Goal: Task Accomplishment & Management: Use online tool/utility

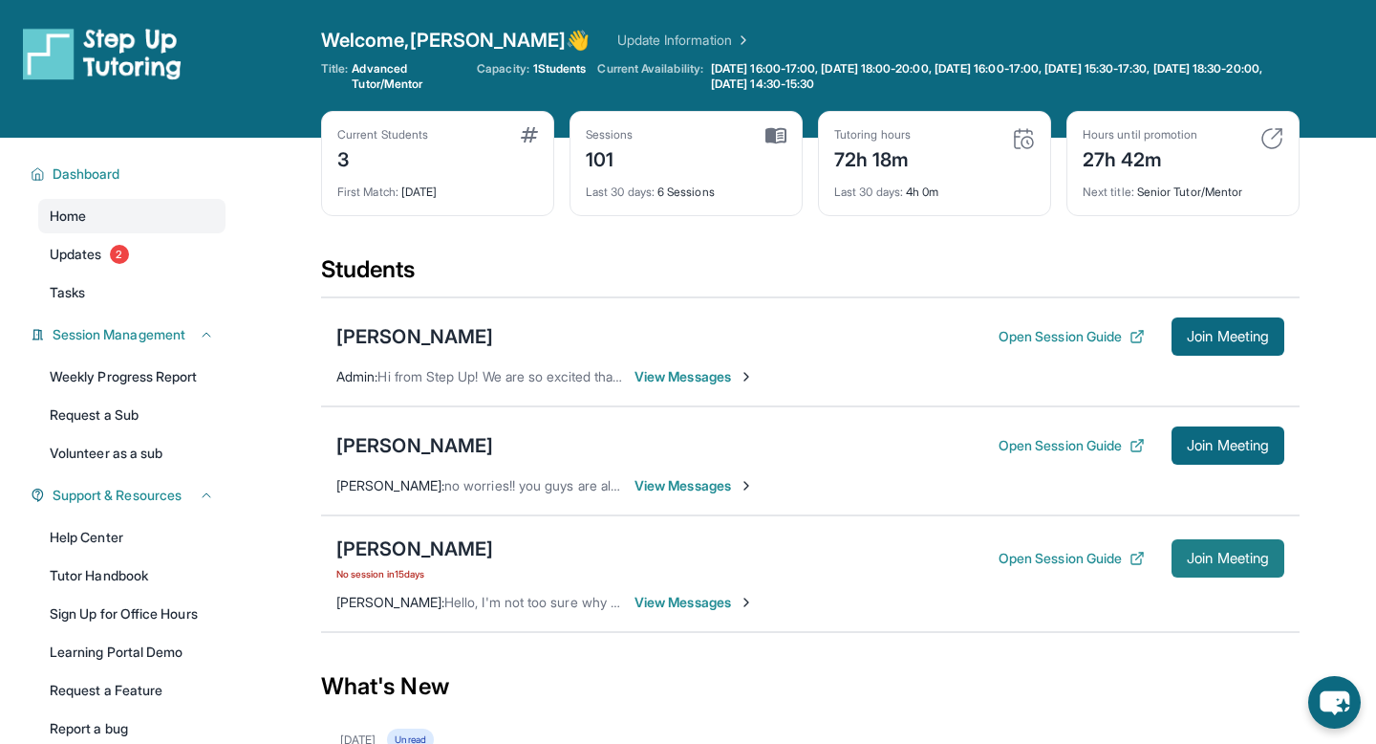
click at [1208, 564] on span "Join Meeting" at bounding box center [1228, 557] width 82 height 11
click at [420, 445] on div "[PERSON_NAME]" at bounding box center [414, 445] width 157 height 27
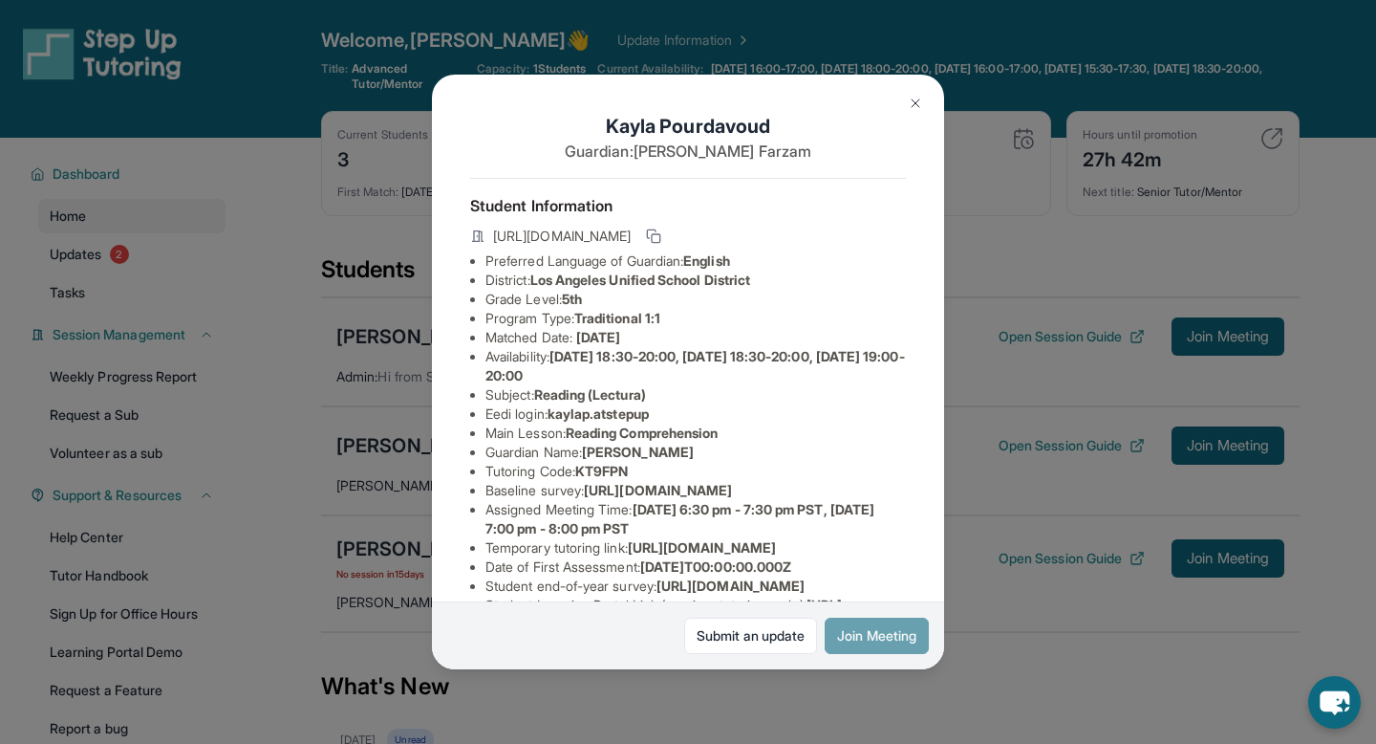
click at [870, 629] on button "Join Meeting" at bounding box center [877, 635] width 104 height 36
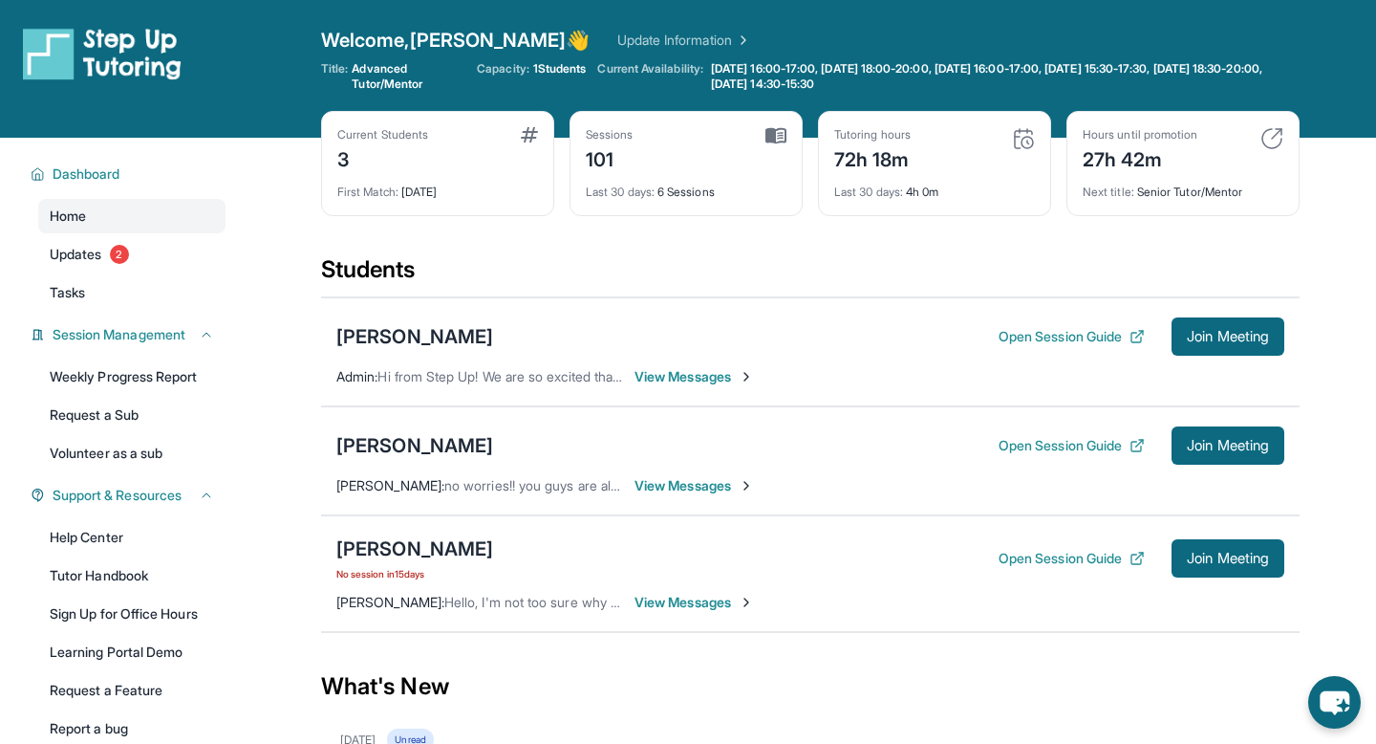
click at [421, 430] on div "[PERSON_NAME] Open Session Guide Join Meeting" at bounding box center [810, 445] width 948 height 38
click at [423, 443] on div "[PERSON_NAME]" at bounding box center [414, 445] width 157 height 27
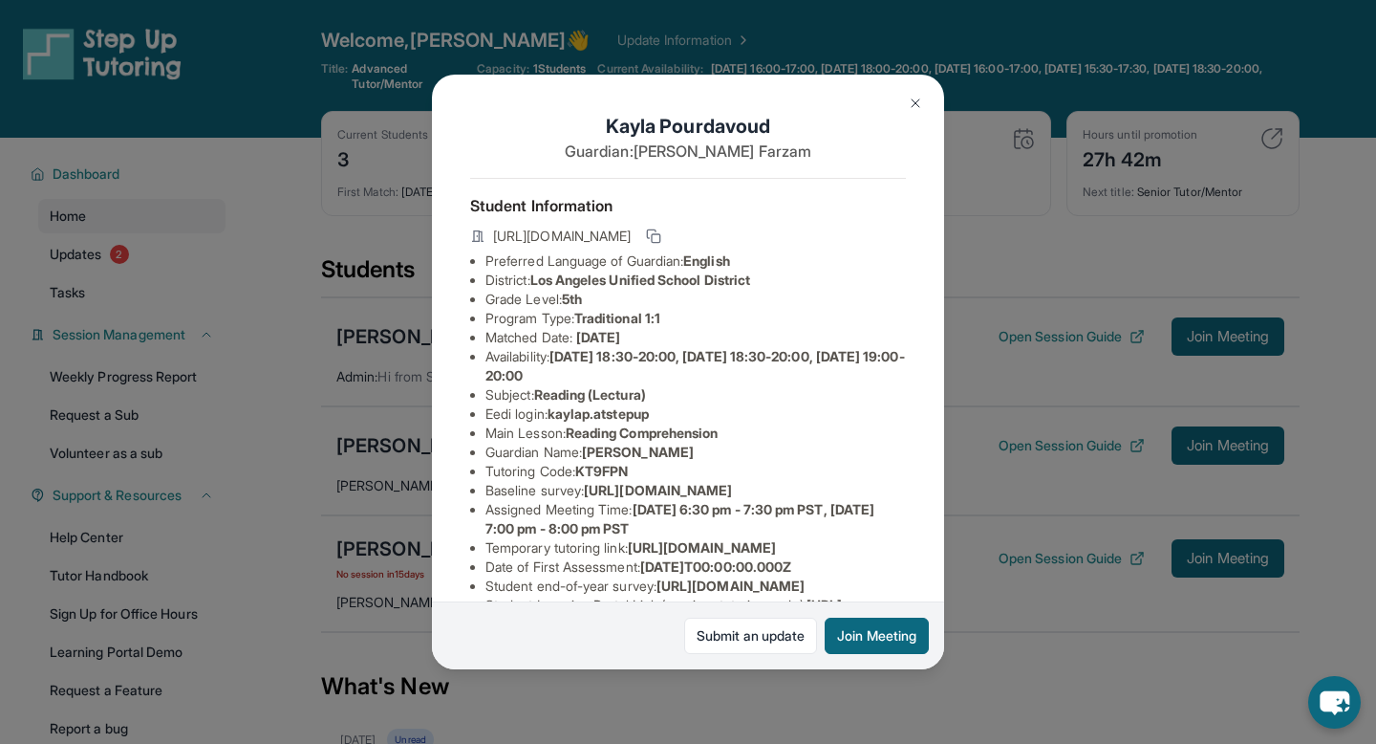
click at [918, 103] on img at bounding box center [915, 103] width 15 height 15
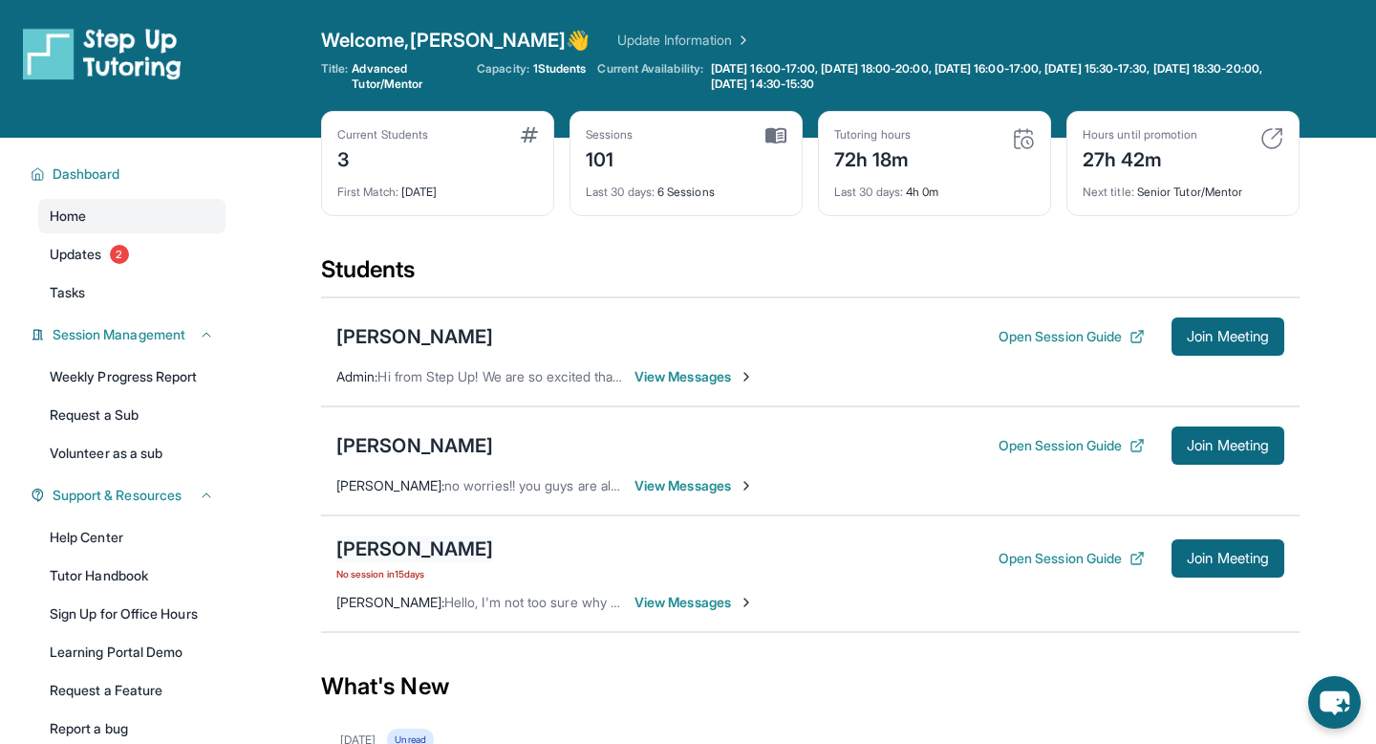
click at [421, 551] on div "[PERSON_NAME]" at bounding box center [414, 548] width 157 height 27
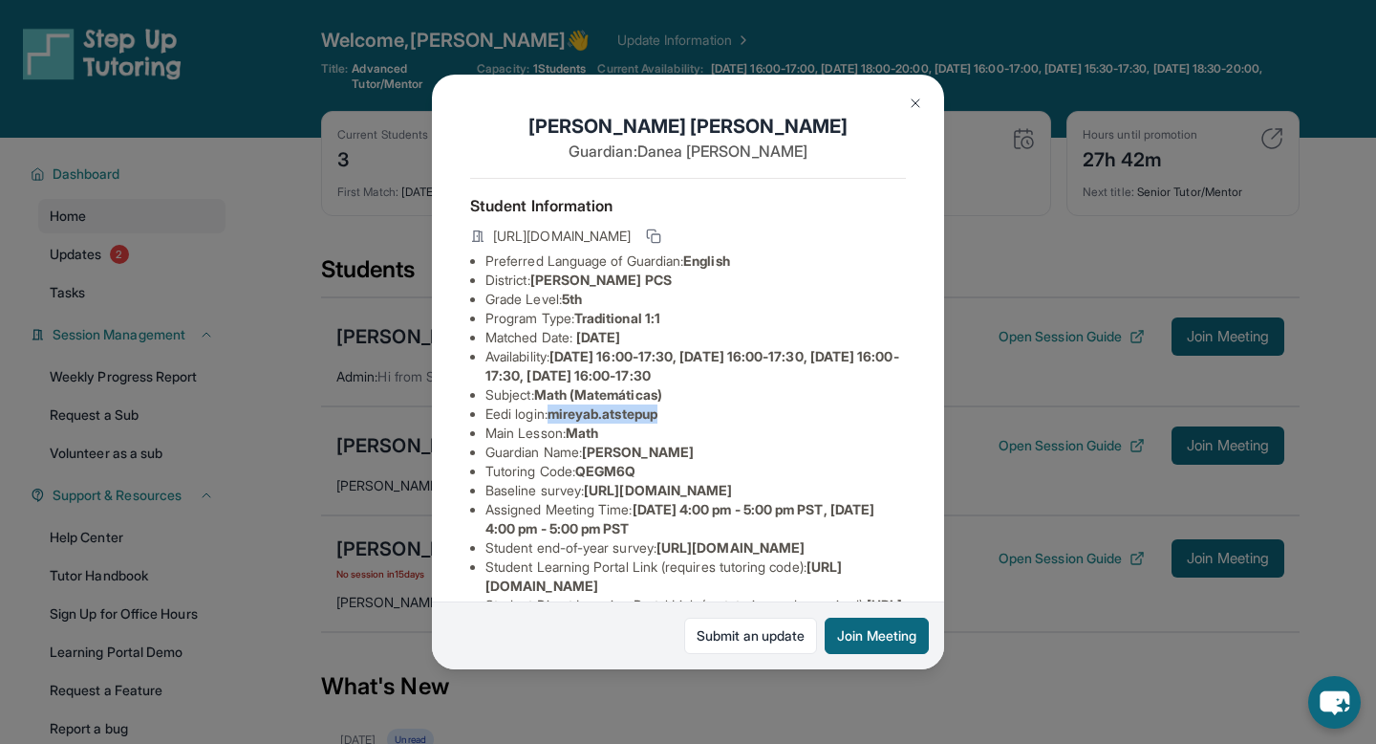
drag, startPoint x: 557, startPoint y: 416, endPoint x: 696, endPoint y: 417, distance: 138.6
click at [696, 417] on li "Eedi login : [PERSON_NAME].atstepup" at bounding box center [696, 413] width 421 height 19
copy span "mireyab.atstepup"
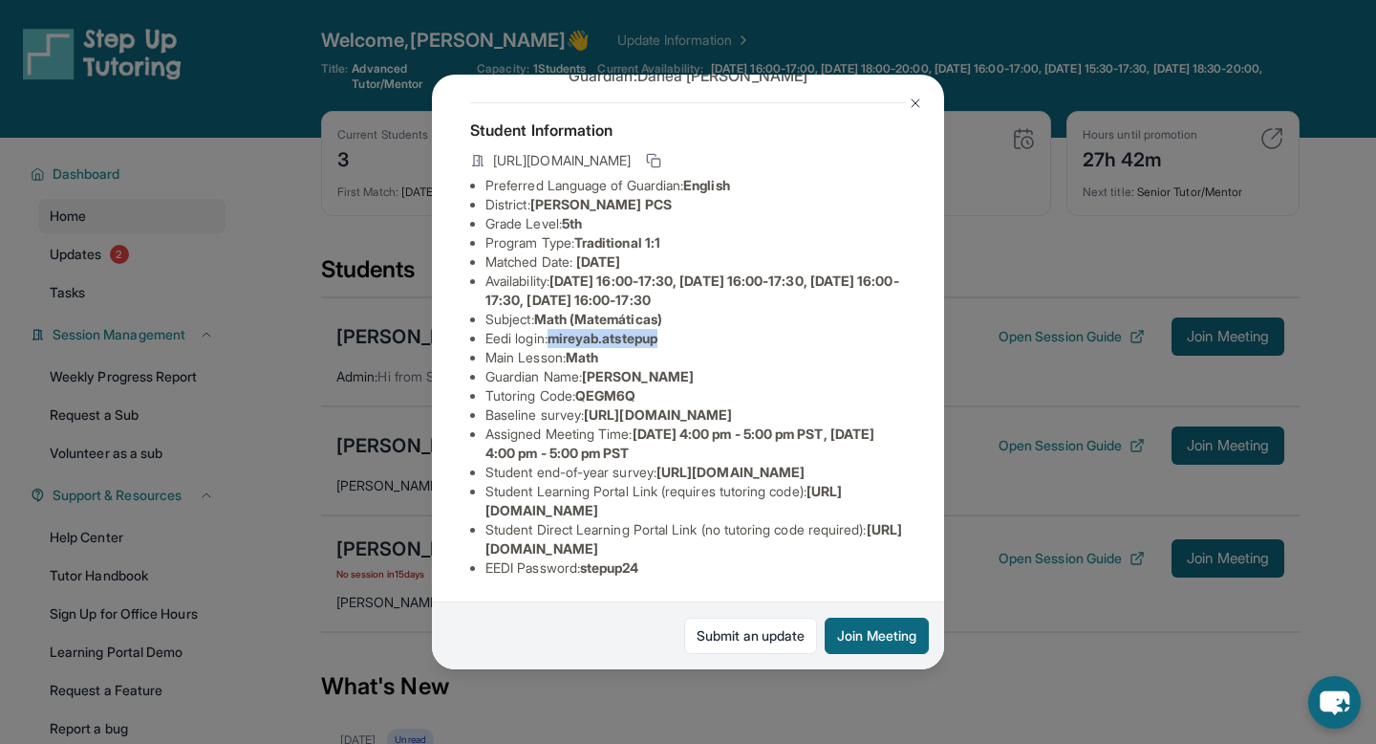
scroll to position [208, 0]
drag, startPoint x: 593, startPoint y: 569, endPoint x: 660, endPoint y: 576, distance: 68.3
click at [660, 576] on li "EEDI Password : stepup24" at bounding box center [696, 567] width 421 height 19
copy span "stepup24"
click at [916, 97] on img at bounding box center [915, 103] width 15 height 15
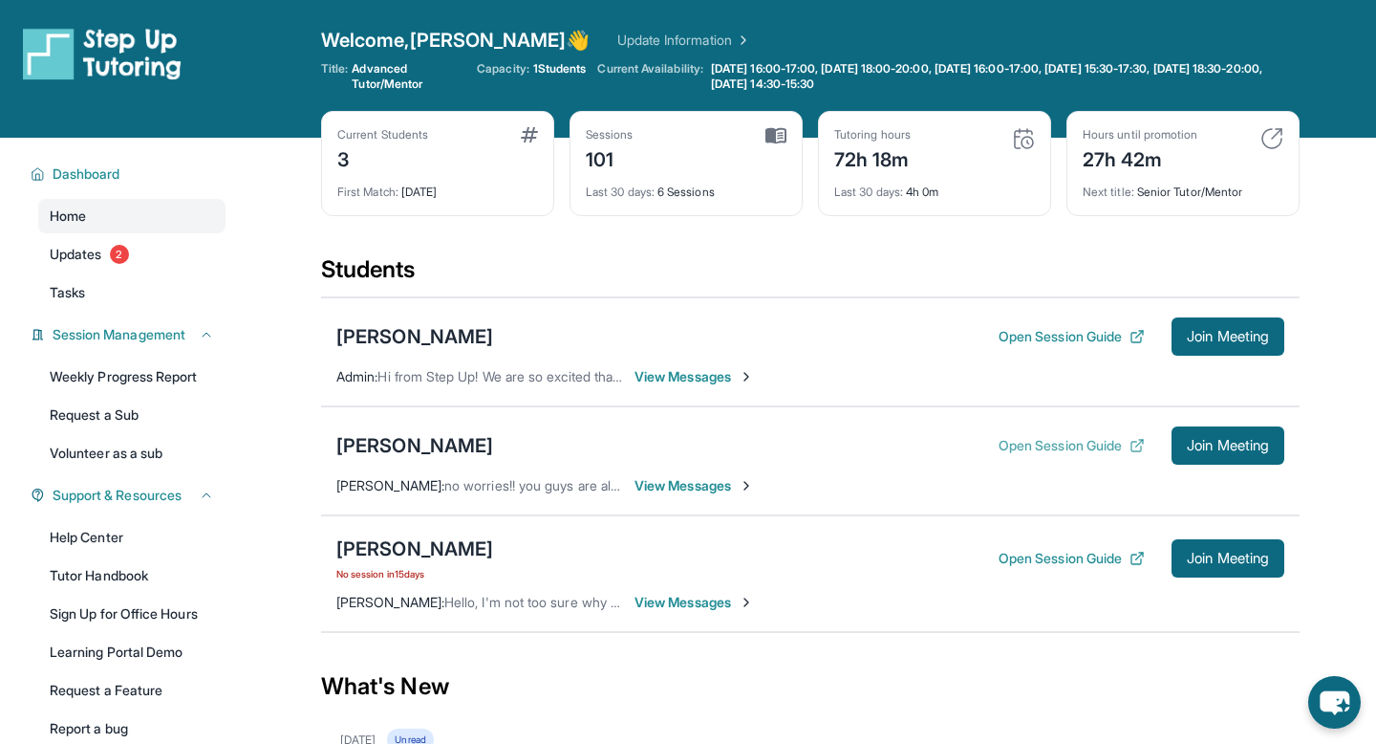
click at [1058, 450] on button "Open Session Guide" at bounding box center [1072, 445] width 146 height 19
